Goal: Task Accomplishment & Management: Use online tool/utility

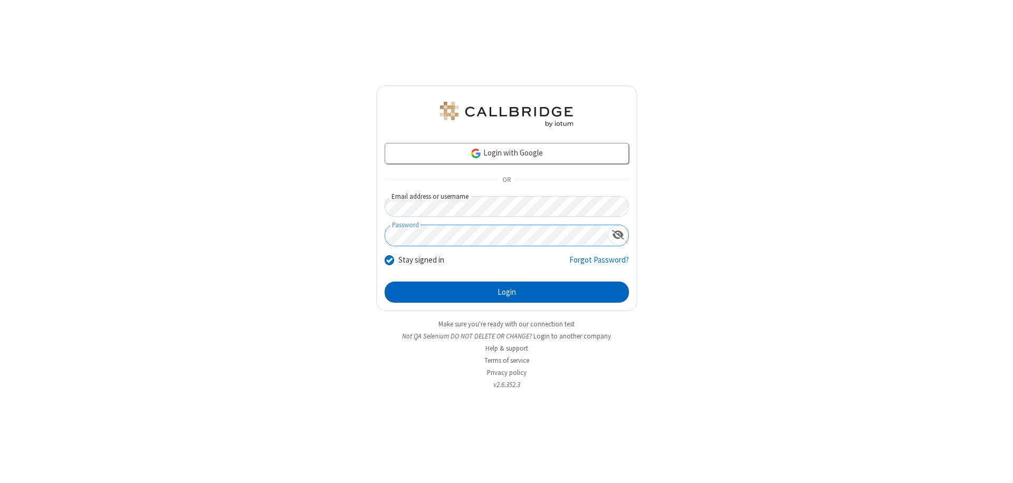
click at [506, 292] on button "Login" at bounding box center [506, 292] width 244 height 21
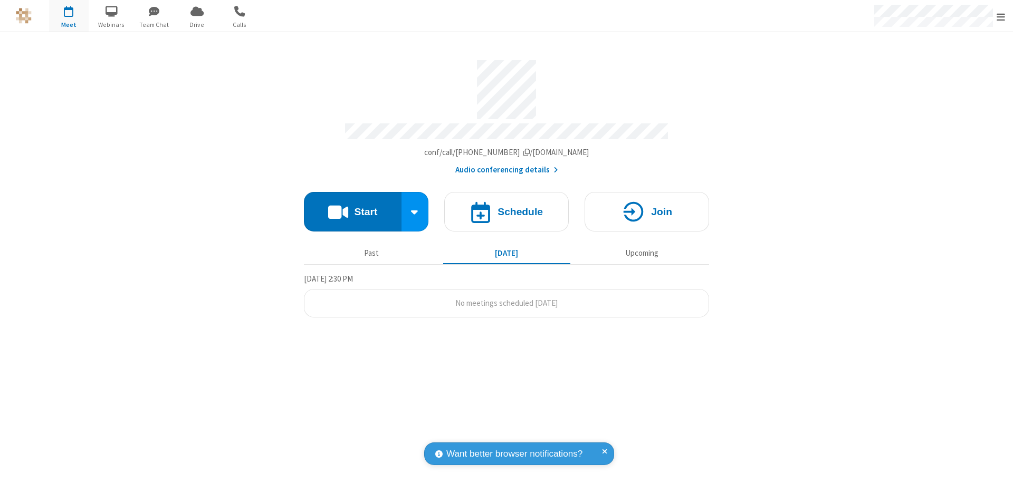
click at [352, 207] on button "Start" at bounding box center [353, 212] width 98 height 40
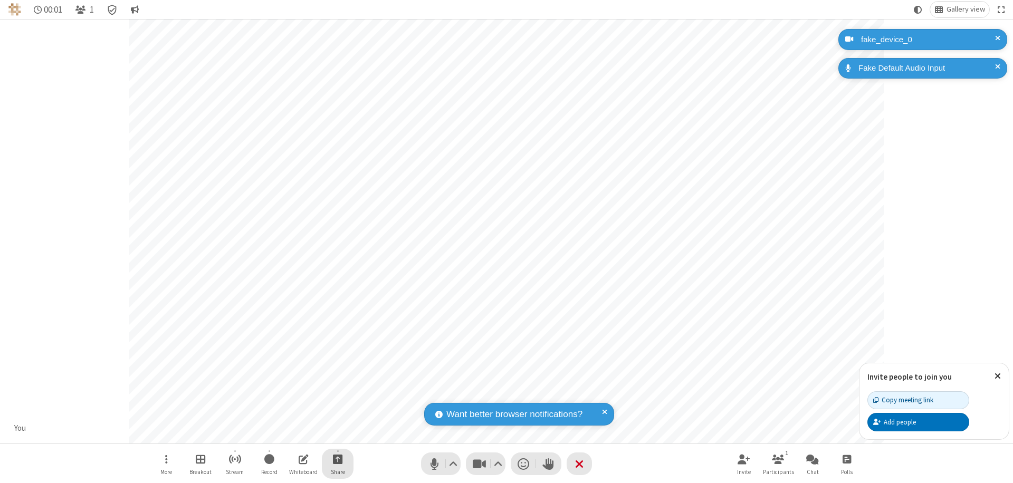
click at [338, 459] on span "Start sharing" at bounding box center [338, 458] width 10 height 13
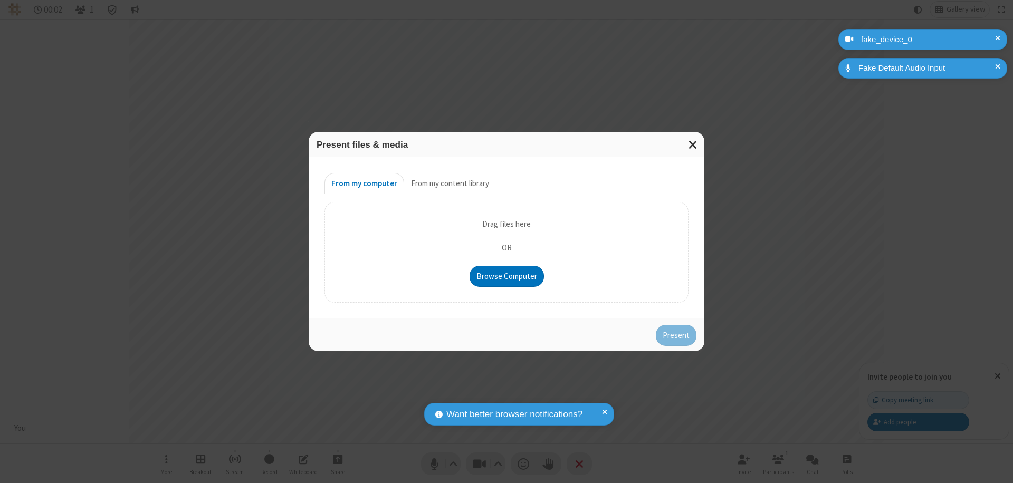
type input "C:\fakepath\doc_test.docx"
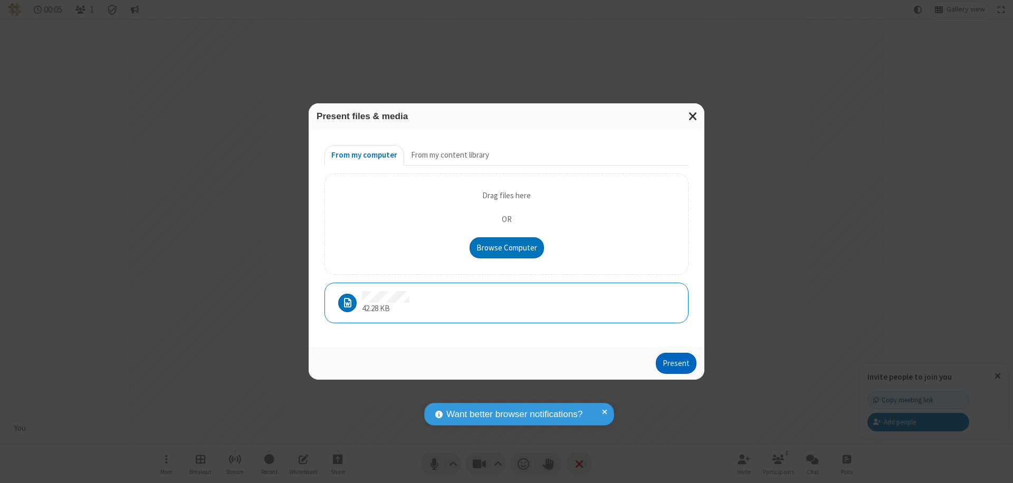
click at [677, 363] on button "Present" at bounding box center [676, 363] width 41 height 21
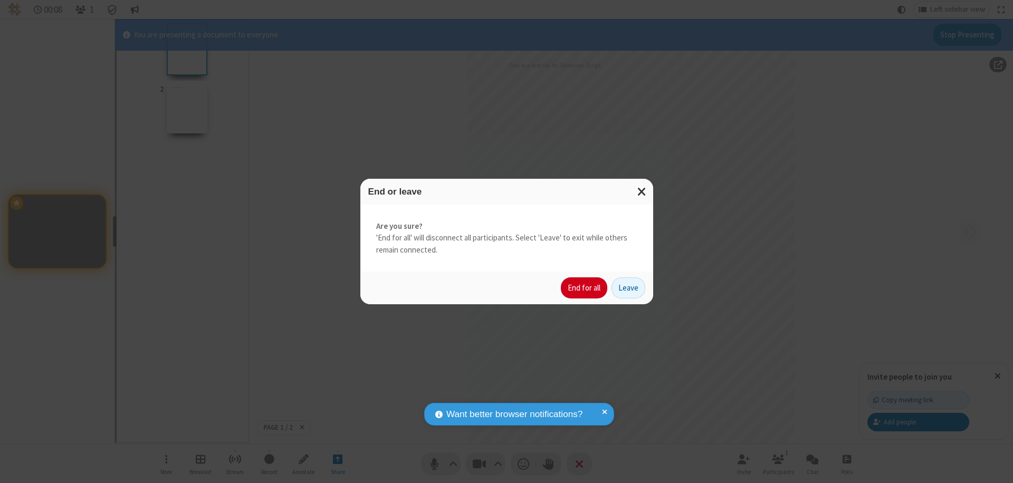
click at [584, 288] on button "End for all" at bounding box center [584, 287] width 46 height 21
